Goal: Book appointment/travel/reservation

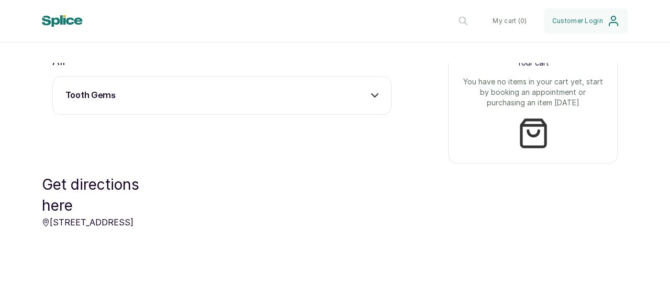
scroll to position [409, 0]
click at [363, 98] on div "tooth gems" at bounding box center [221, 94] width 313 height 13
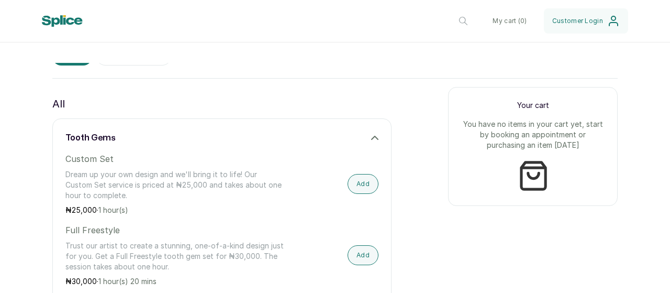
scroll to position [372, 0]
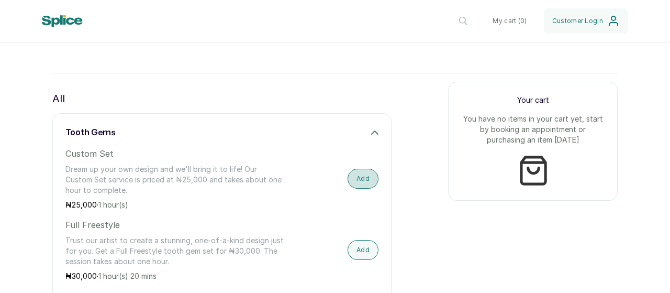
click at [355, 186] on button "Add" at bounding box center [363, 179] width 31 height 20
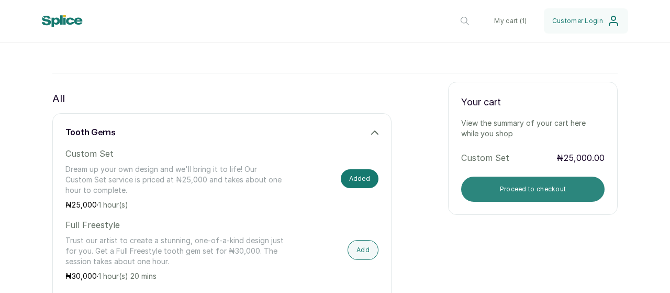
click at [480, 192] on button "Proceed to checkout" at bounding box center [532, 188] width 143 height 25
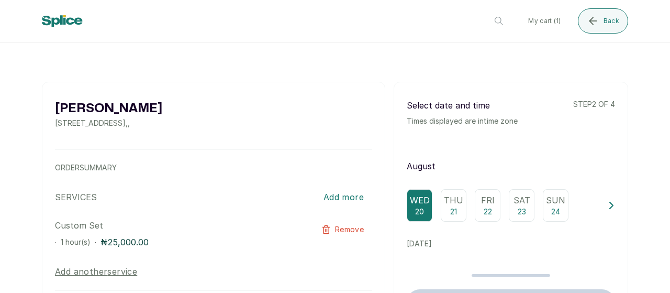
scroll to position [0, 0]
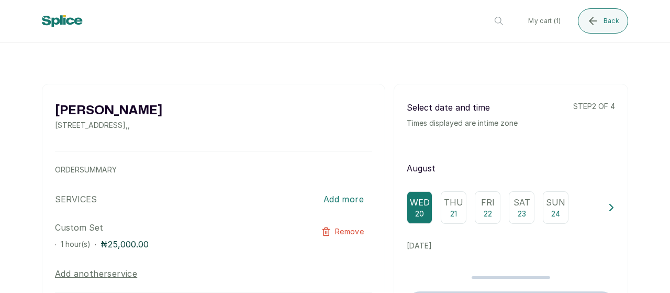
click at [447, 201] on p "Thu" at bounding box center [453, 202] width 19 height 13
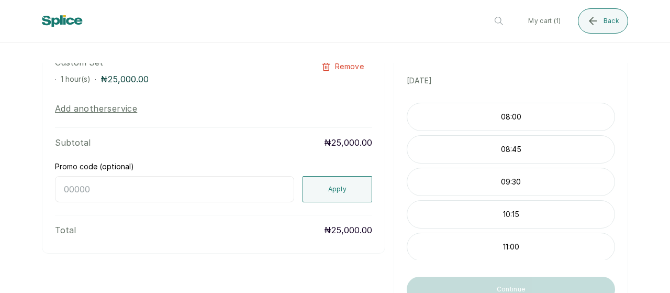
scroll to position [172, 0]
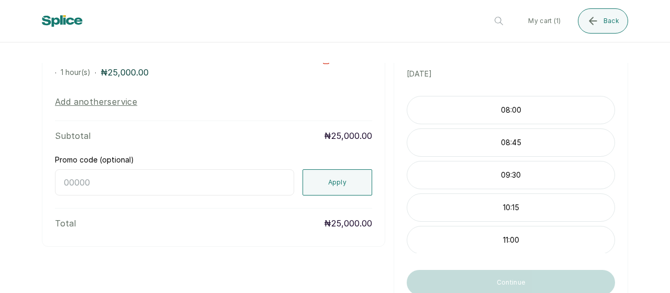
click at [468, 242] on p "11:00" at bounding box center [510, 240] width 207 height 10
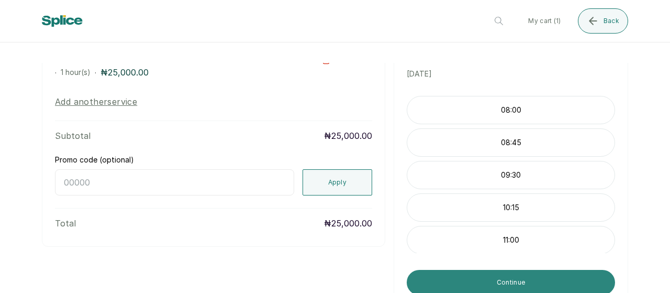
click at [457, 285] on button "Continue" at bounding box center [511, 282] width 208 height 25
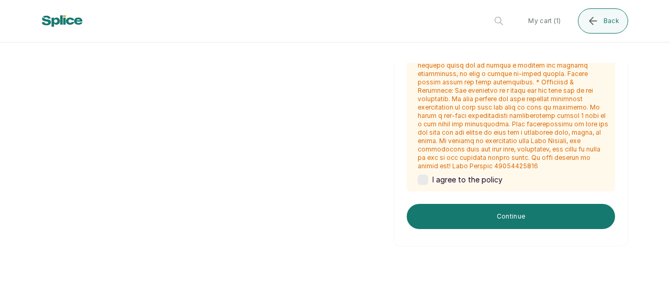
scroll to position [752, 0]
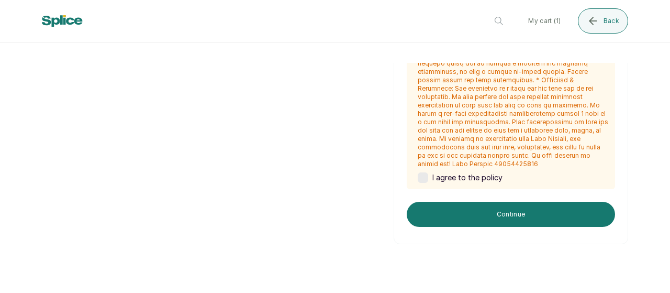
click at [418, 172] on label at bounding box center [423, 177] width 10 height 10
click at [421, 176] on icon at bounding box center [423, 177] width 4 height 3
click at [418, 172] on label at bounding box center [423, 177] width 10 height 10
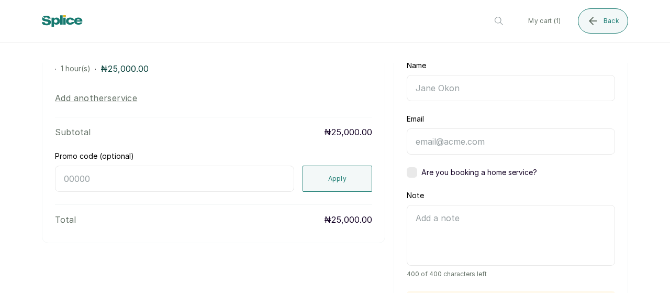
scroll to position [170, 0]
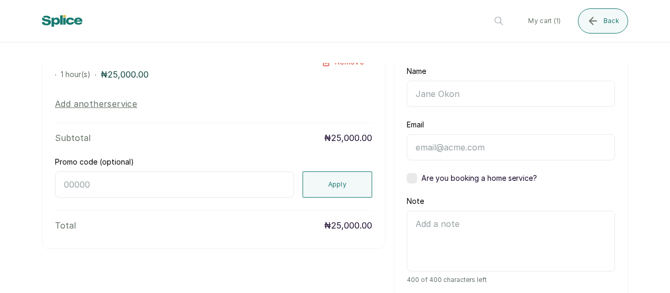
click at [416, 94] on input "Name" at bounding box center [511, 94] width 208 height 26
type input "[PERSON_NAME]"
type input "8103315541"
type input "[EMAIL_ADDRESS][DOMAIN_NAME]"
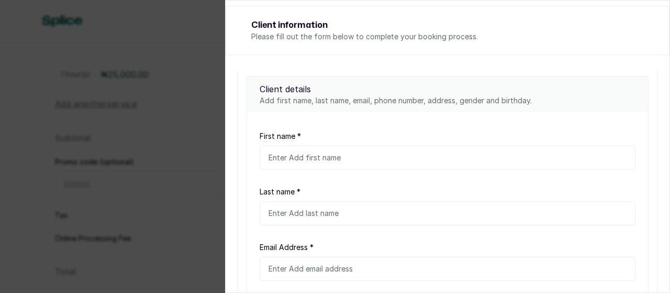
scroll to position [73, 0]
click at [267, 154] on input "text" at bounding box center [448, 156] width 376 height 24
type input "[PERSON_NAME]"
type input "Orok"
type input "[EMAIL_ADDRESS][DOMAIN_NAME]"
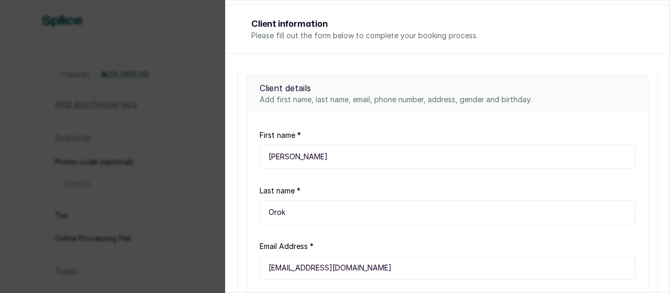
type input "08103315541"
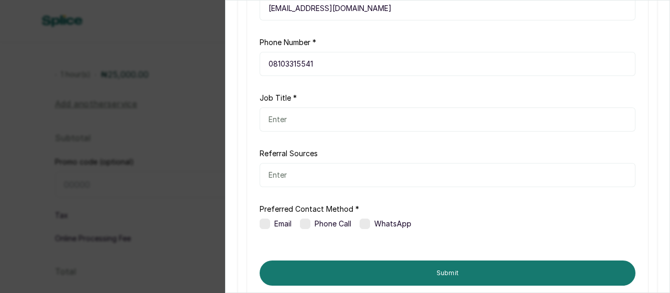
scroll to position [334, 0]
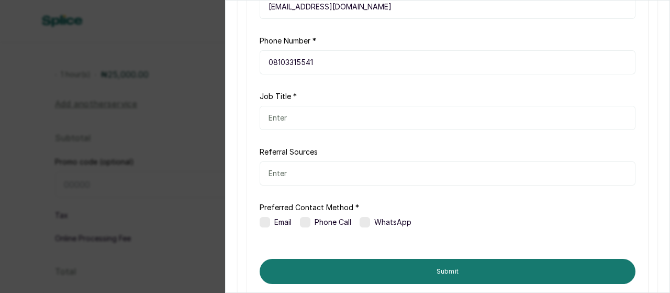
click at [274, 115] on input "text" at bounding box center [448, 118] width 376 height 24
type input "Business owner"
click at [271, 174] on input "text" at bounding box center [448, 173] width 376 height 24
type input "Tiktok"
click at [365, 222] on label at bounding box center [365, 222] width 10 height 10
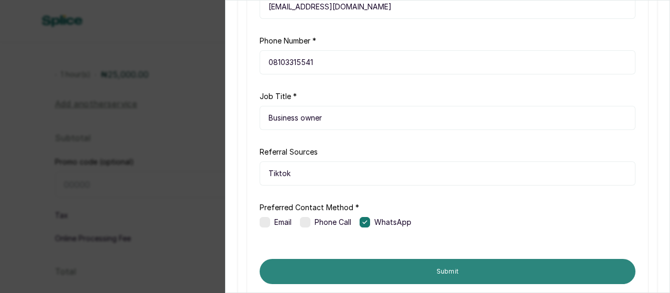
click at [359, 272] on button "Submit" at bounding box center [448, 271] width 376 height 25
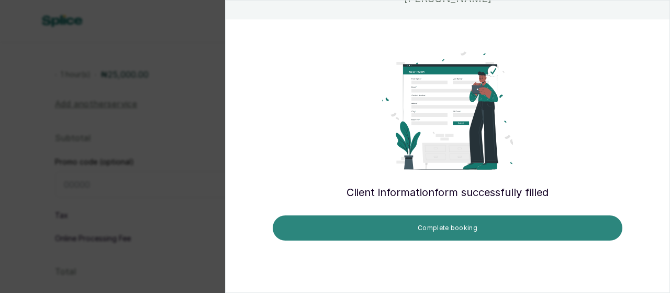
click at [361, 230] on button "Complete booking" at bounding box center [448, 227] width 350 height 25
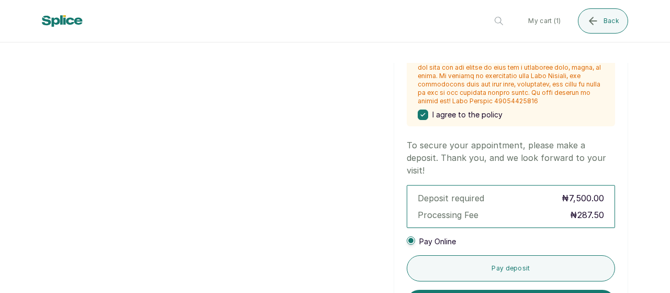
scroll to position [815, 0]
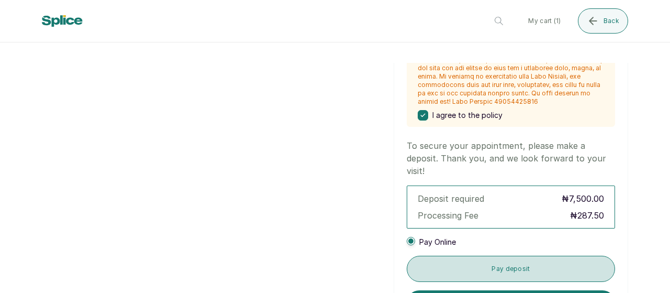
click at [447, 259] on button "Pay deposit" at bounding box center [511, 268] width 208 height 26
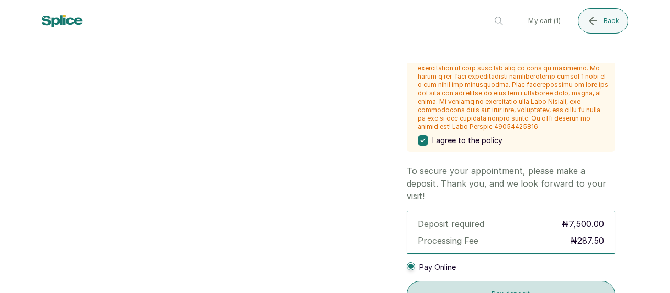
scroll to position [85, 0]
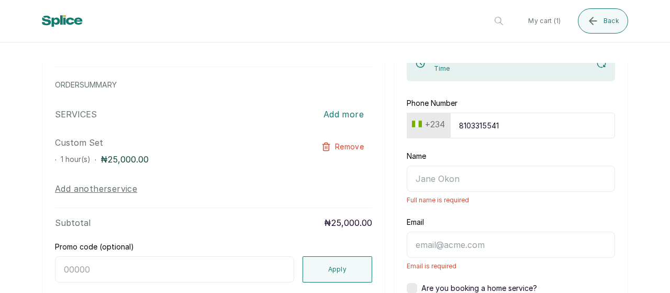
type input "[PERSON_NAME]"
type input "[EMAIL_ADDRESS][DOMAIN_NAME]"
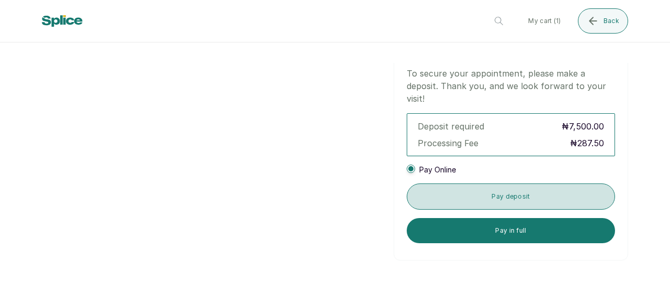
scroll to position [933, 0]
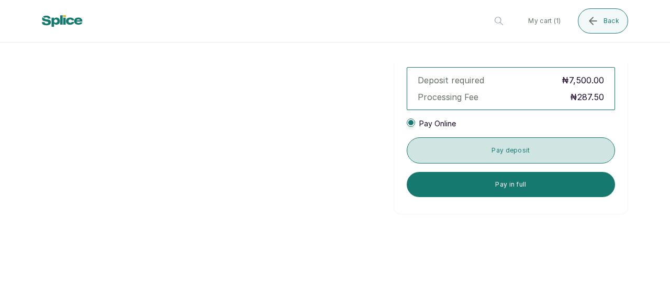
click at [439, 144] on button "Pay deposit" at bounding box center [511, 150] width 208 height 26
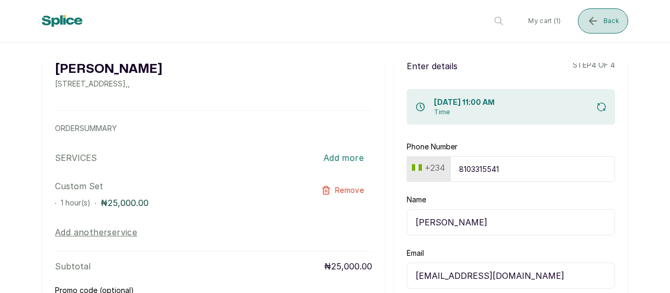
click at [594, 19] on icon "submit" at bounding box center [593, 21] width 13 height 13
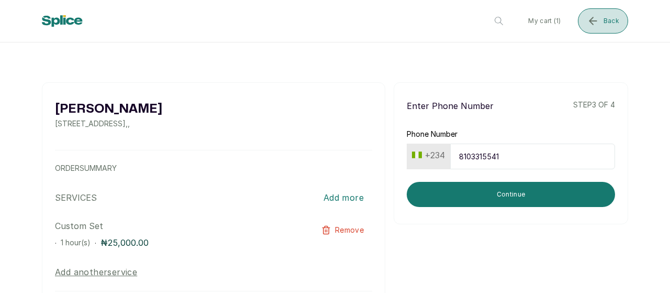
scroll to position [0, 0]
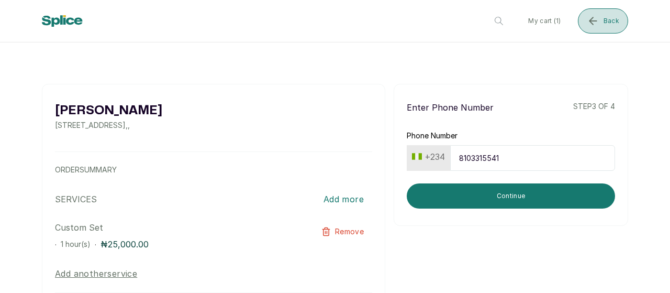
click at [605, 15] on button "Back" at bounding box center [603, 20] width 50 height 25
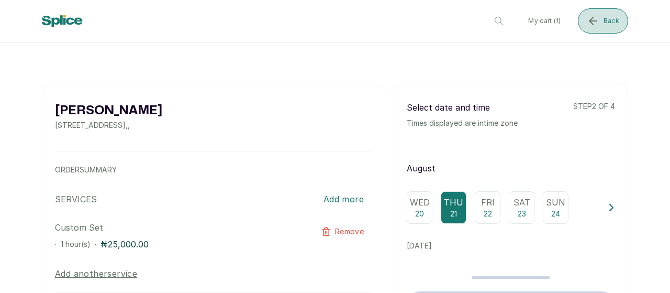
click at [600, 19] on button "Back" at bounding box center [603, 20] width 50 height 25
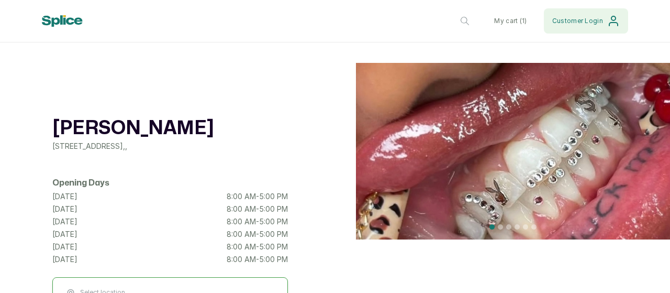
click at [599, 16] on button "Customer Login" at bounding box center [586, 20] width 84 height 25
